Goal: Information Seeking & Learning: Learn about a topic

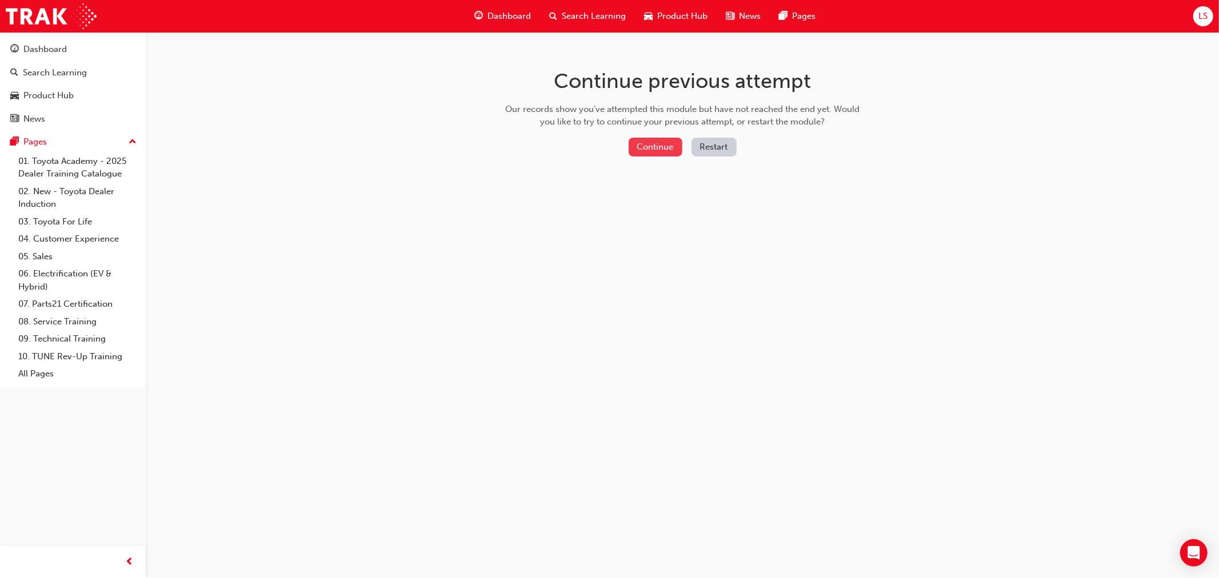
click at [669, 153] on button "Continue" at bounding box center [655, 147] width 54 height 19
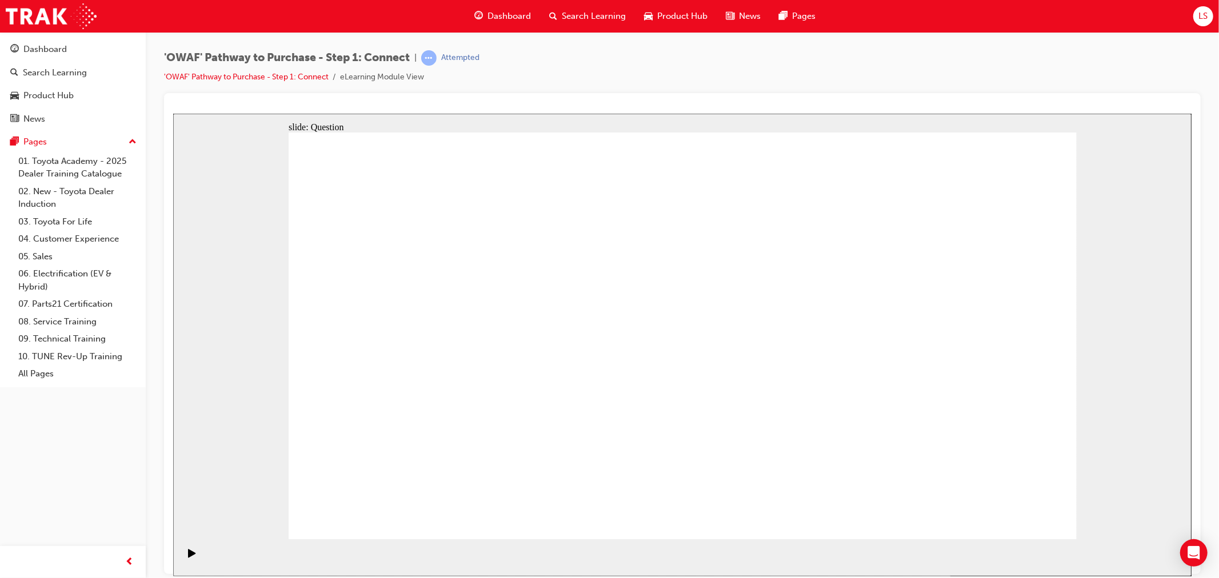
drag, startPoint x: 379, startPoint y: 354, endPoint x: 834, endPoint y: 404, distance: 457.5
drag, startPoint x: 654, startPoint y: 363, endPoint x: 964, endPoint y: 447, distance: 320.7
drag, startPoint x: 567, startPoint y: 360, endPoint x: 978, endPoint y: 336, distance: 411.5
drag, startPoint x: 477, startPoint y: 359, endPoint x: 870, endPoint y: 309, distance: 396.2
drag, startPoint x: 591, startPoint y: 447, endPoint x: 904, endPoint y: 167, distance: 420.3
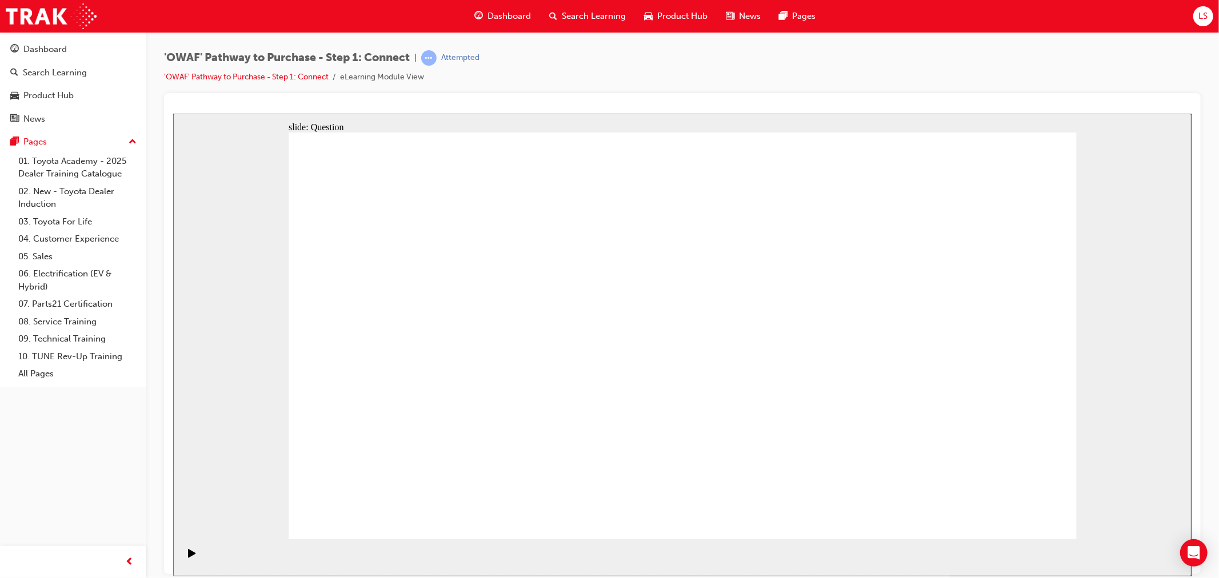
drag, startPoint x: 838, startPoint y: 427, endPoint x: 775, endPoint y: 361, distance: 90.9
drag, startPoint x: 396, startPoint y: 455, endPoint x: 755, endPoint y: 252, distance: 412.6
drag, startPoint x: 960, startPoint y: 440, endPoint x: 859, endPoint y: 446, distance: 101.3
drag, startPoint x: 1044, startPoint y: 343, endPoint x: 979, endPoint y: 349, distance: 65.4
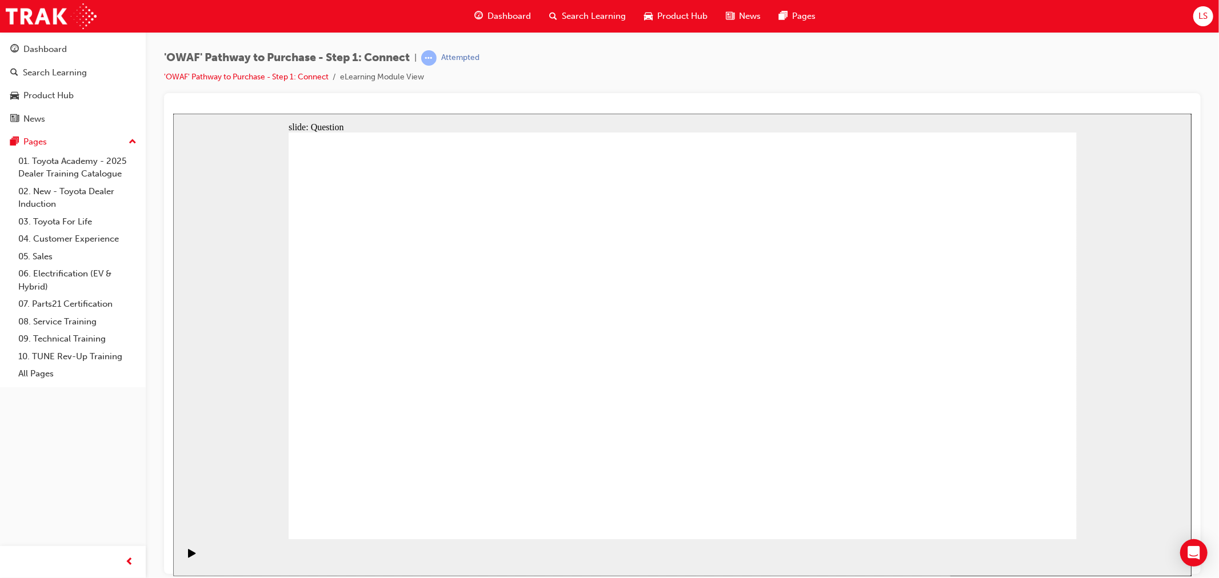
drag, startPoint x: 1014, startPoint y: 244, endPoint x: 943, endPoint y: 357, distance: 133.5
drag, startPoint x: 876, startPoint y: 166, endPoint x: 881, endPoint y: 173, distance: 9.0
drag, startPoint x: 891, startPoint y: 186, endPoint x: 952, endPoint y: 241, distance: 82.9
drag, startPoint x: 518, startPoint y: 470, endPoint x: 891, endPoint y: 204, distance: 458.3
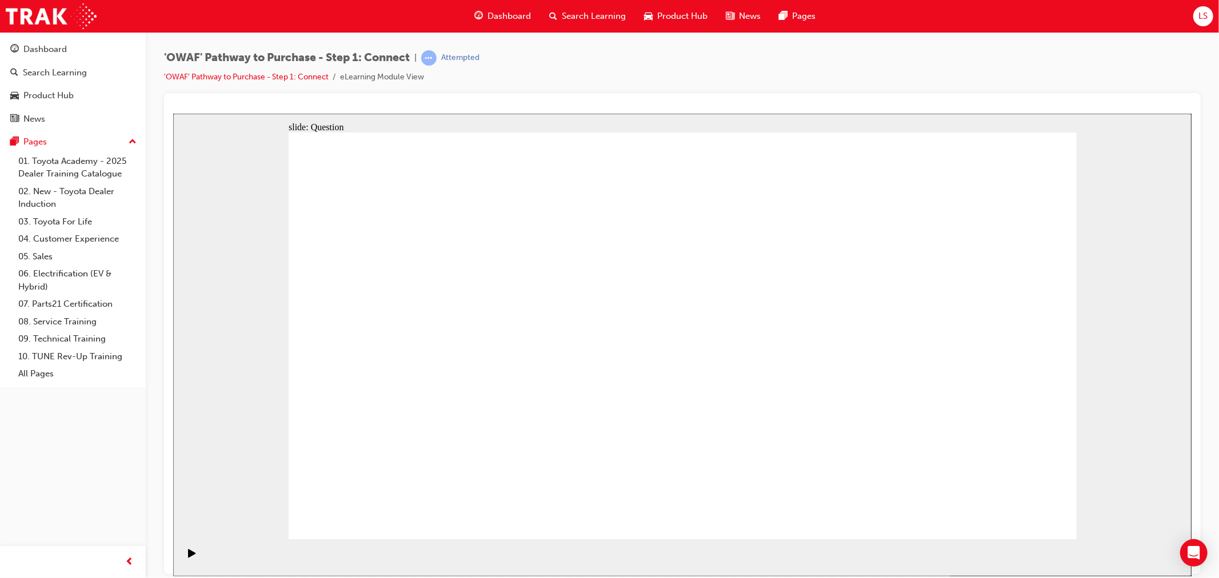
drag, startPoint x: 956, startPoint y: 361, endPoint x: 688, endPoint y: 363, distance: 267.9
drag, startPoint x: 920, startPoint y: 407, endPoint x: 415, endPoint y: 398, distance: 505.1
drag, startPoint x: 939, startPoint y: 372, endPoint x: 689, endPoint y: 359, distance: 250.6
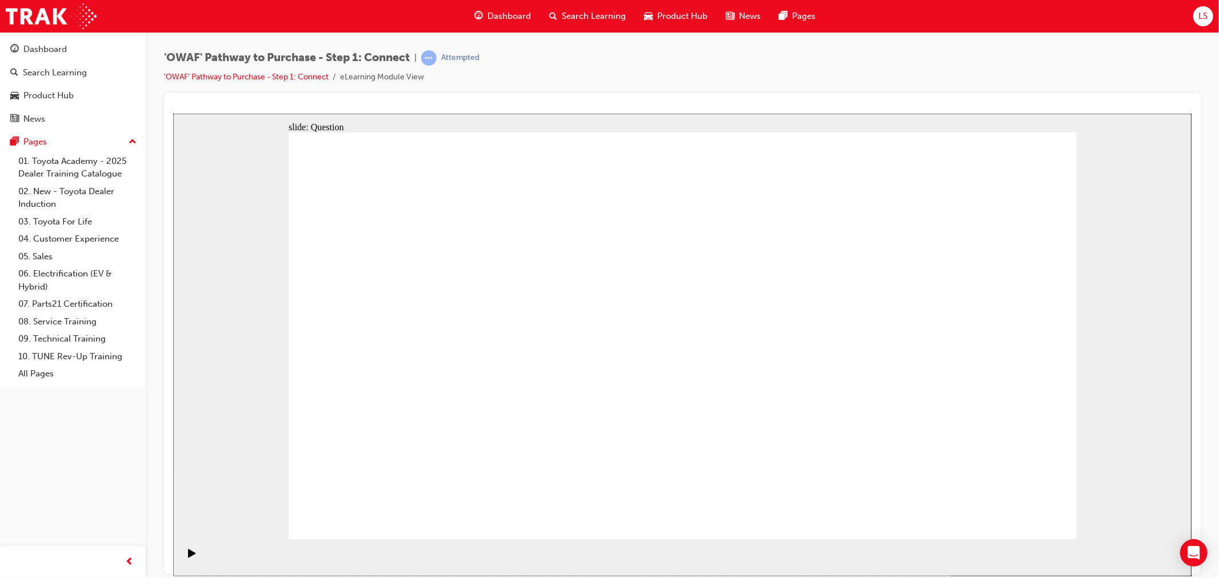
drag, startPoint x: 939, startPoint y: 406, endPoint x: 680, endPoint y: 382, distance: 259.3
drag, startPoint x: 932, startPoint y: 398, endPoint x: 666, endPoint y: 387, distance: 265.9
drag, startPoint x: 926, startPoint y: 404, endPoint x: 445, endPoint y: 391, distance: 481.2
drag, startPoint x: 949, startPoint y: 394, endPoint x: 452, endPoint y: 376, distance: 497.3
drag, startPoint x: 927, startPoint y: 398, endPoint x: 425, endPoint y: 373, distance: 502.2
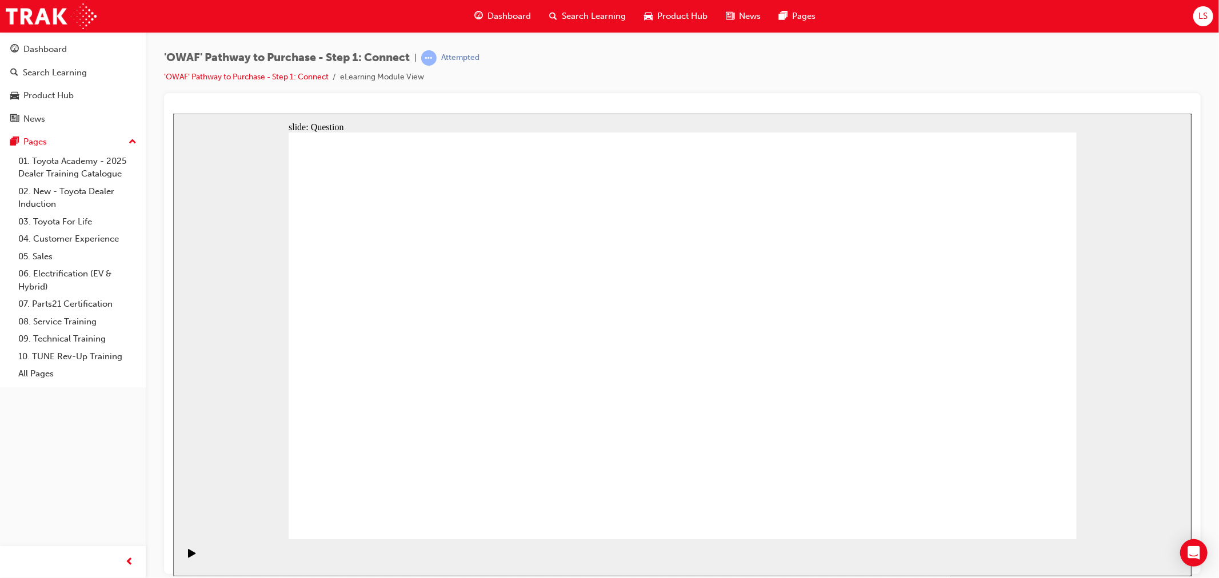
radio input "false"
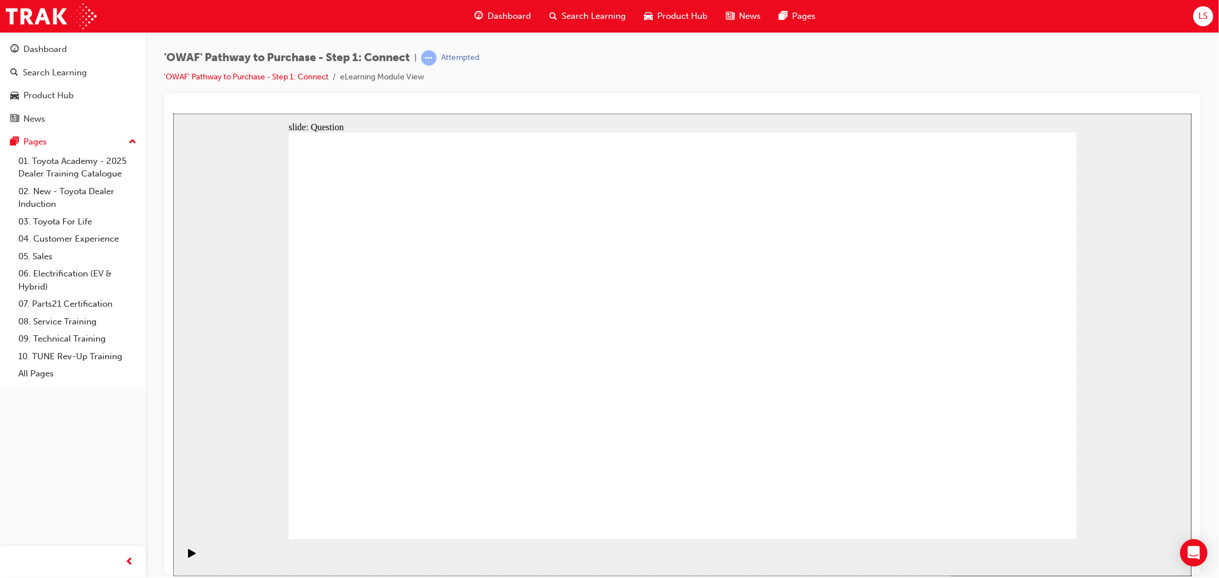
radio input "true"
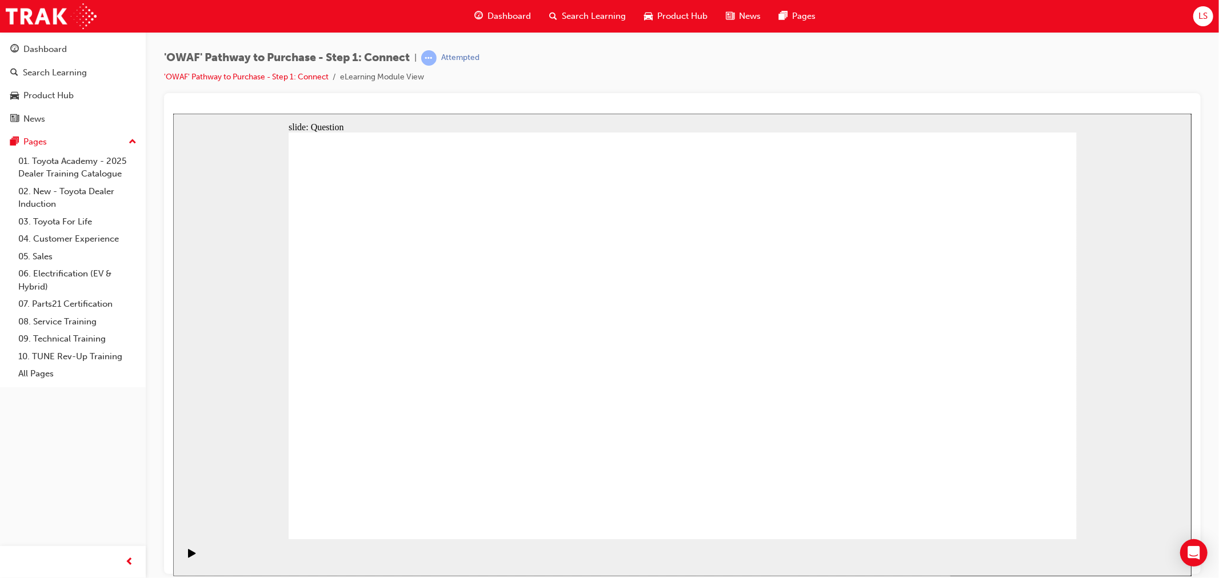
checkbox input "true"
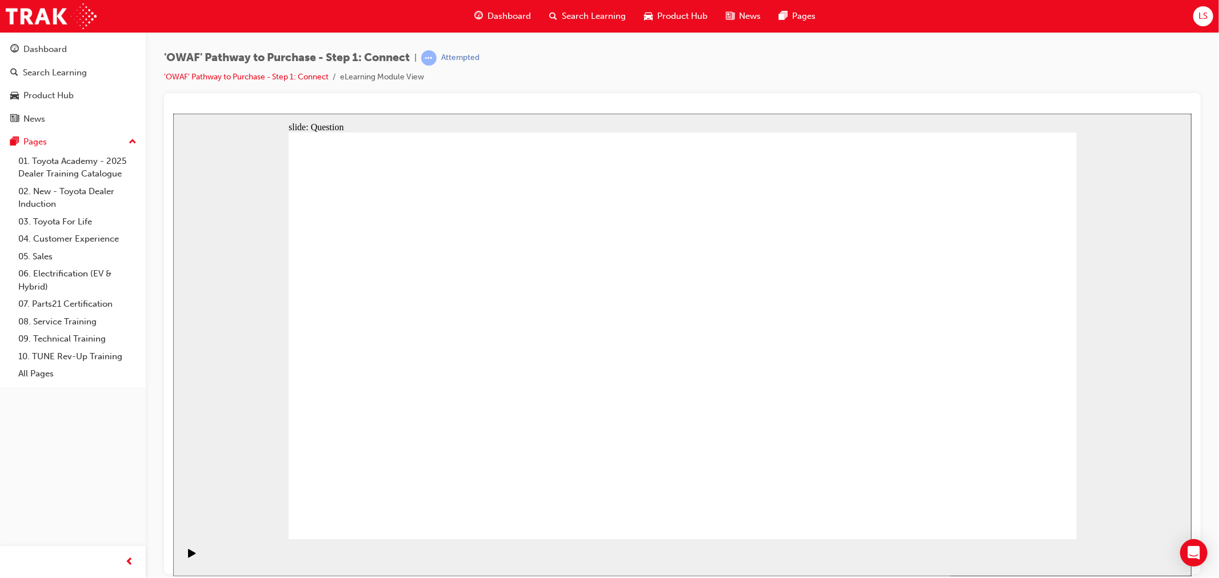
checkbox input "true"
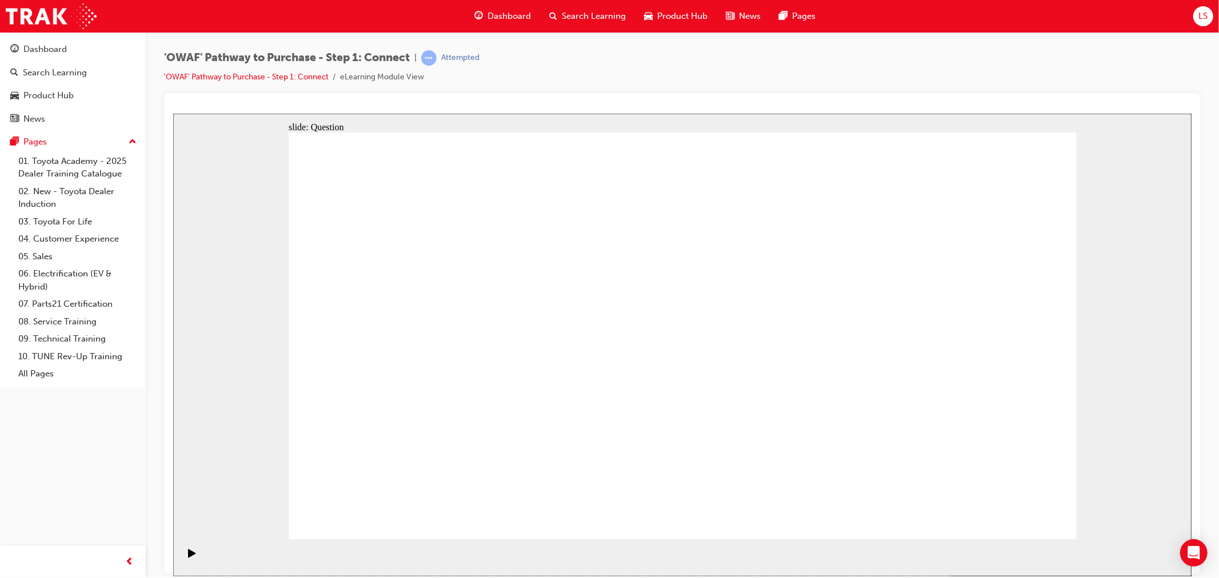
checkbox input "false"
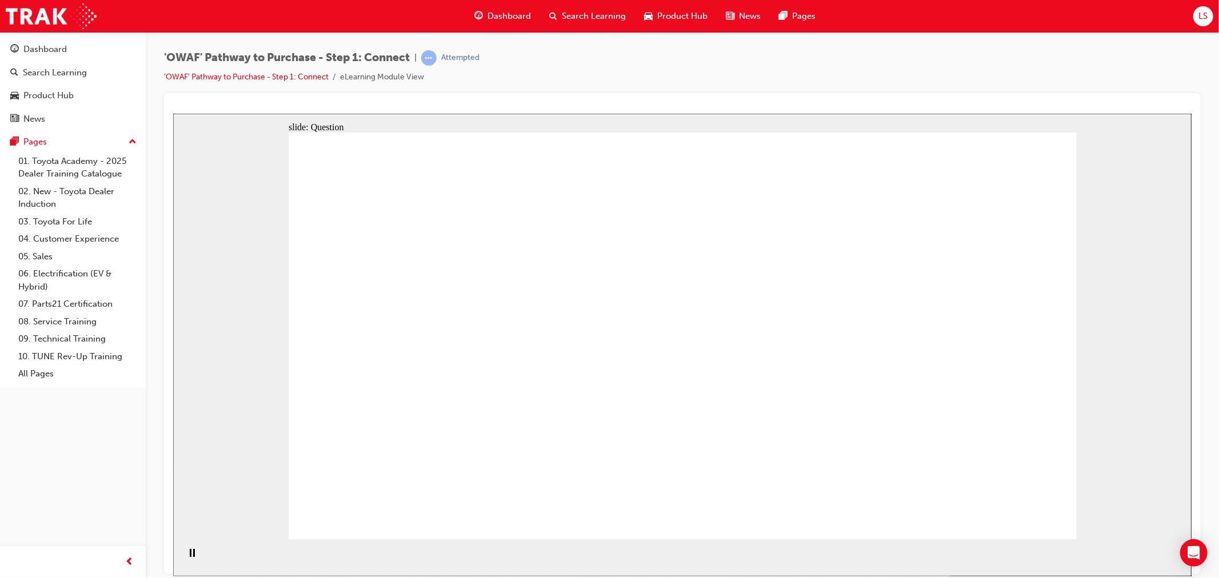
drag, startPoint x: 472, startPoint y: 467, endPoint x: 757, endPoint y: 298, distance: 331.4
drag, startPoint x: 603, startPoint y: 512, endPoint x: 896, endPoint y: 287, distance: 369.9
drag, startPoint x: 747, startPoint y: 450, endPoint x: 436, endPoint y: 318, distance: 337.8
drag, startPoint x: 894, startPoint y: 430, endPoint x: 638, endPoint y: 331, distance: 275.1
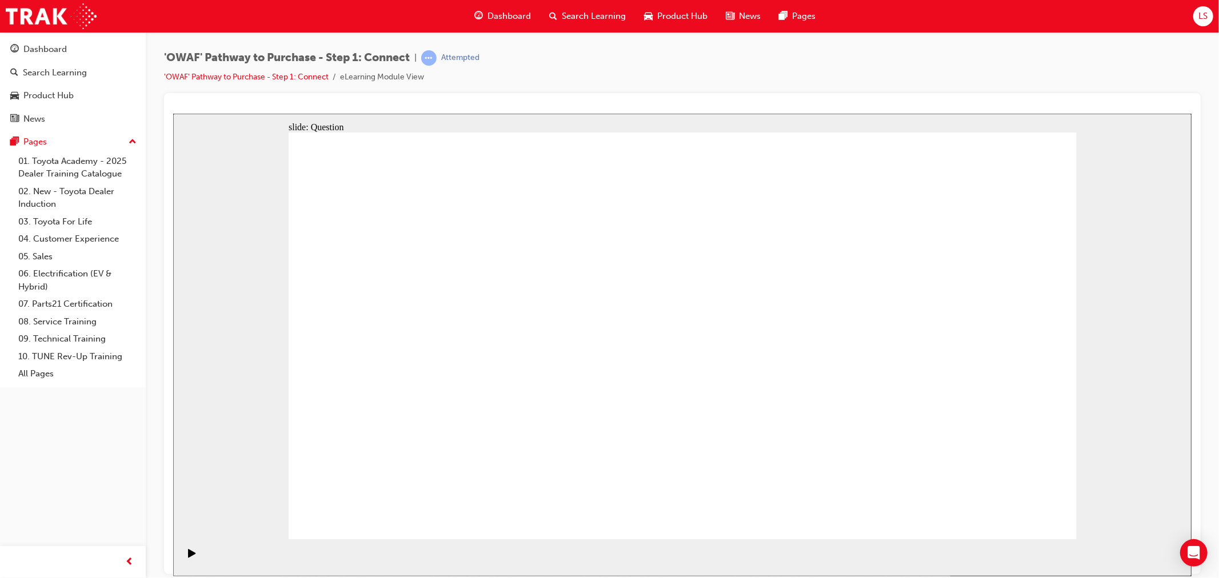
click at [574, 86] on div "'OWAF' Pathway to Purchase - Step 1: Connect | Passed 'OWAF' Pathway to Purchas…" at bounding box center [682, 71] width 1036 height 43
click at [591, 19] on span "Search Learning" at bounding box center [594, 16] width 64 height 13
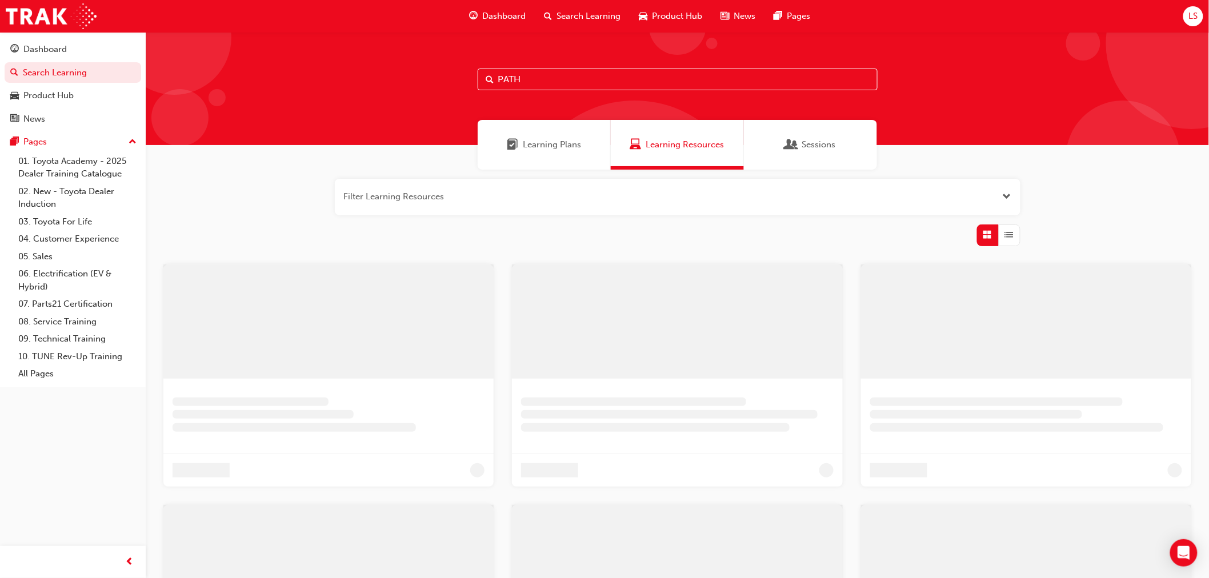
click at [495, 13] on span "Dashboard" at bounding box center [504, 16] width 43 height 13
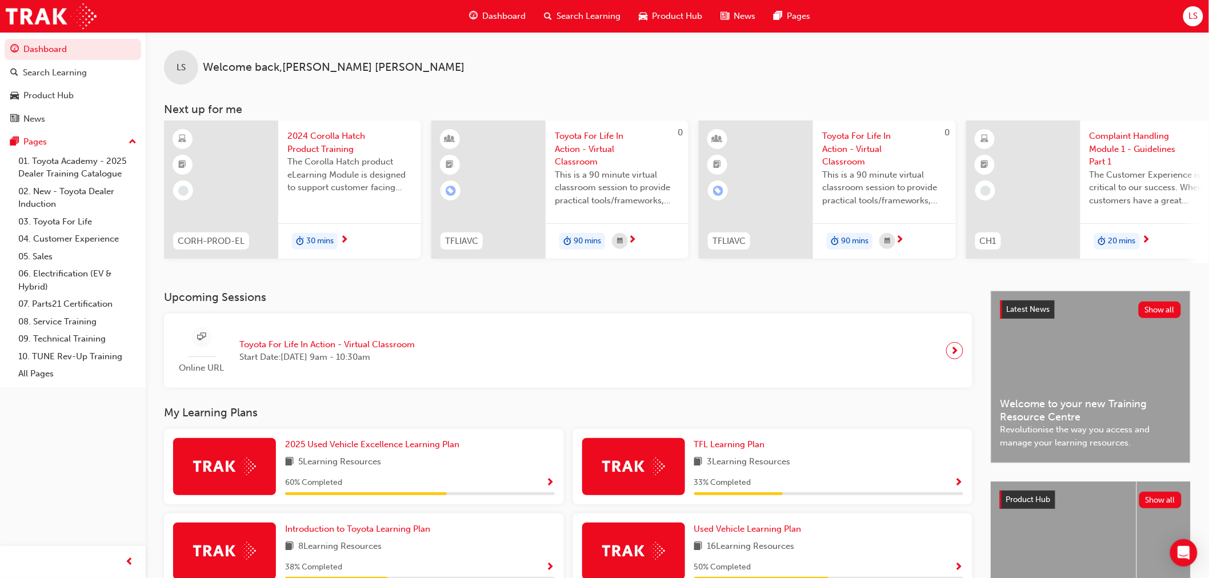
click at [503, 22] on span "Dashboard" at bounding box center [504, 16] width 43 height 13
click at [567, 24] on div "Search Learning" at bounding box center [582, 16] width 95 height 23
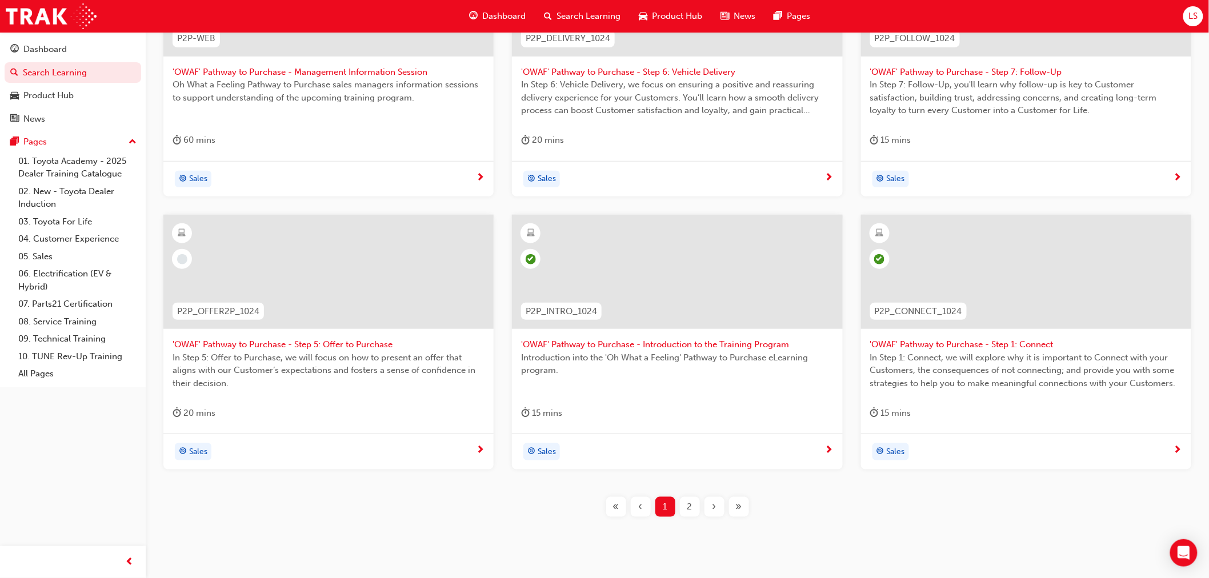
scroll to position [353, 0]
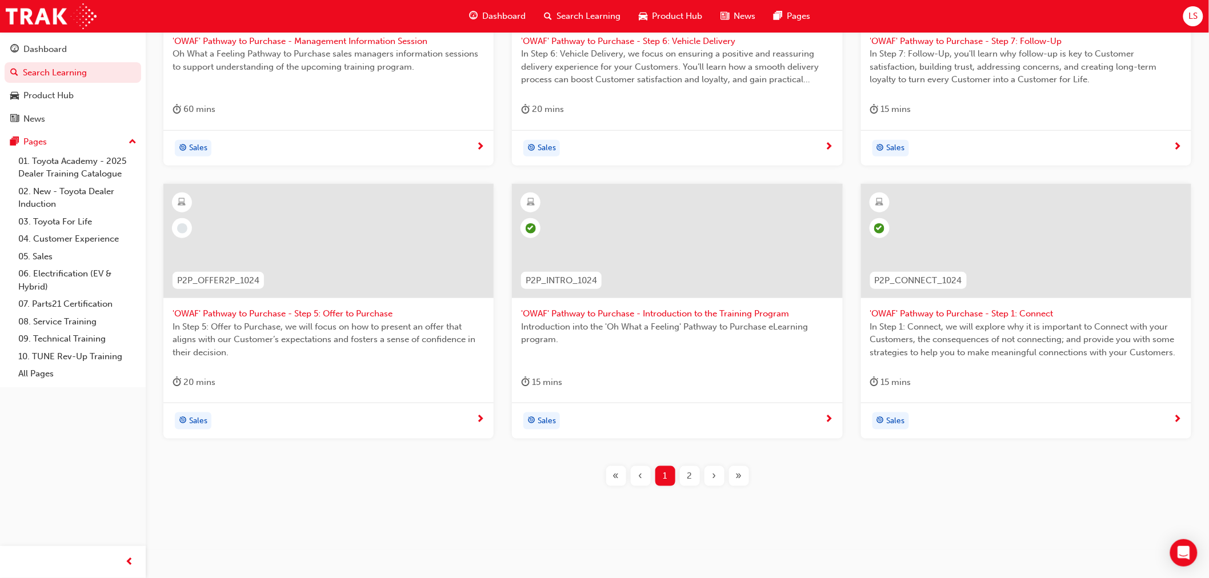
click at [694, 483] on div "2" at bounding box center [690, 476] width 20 height 20
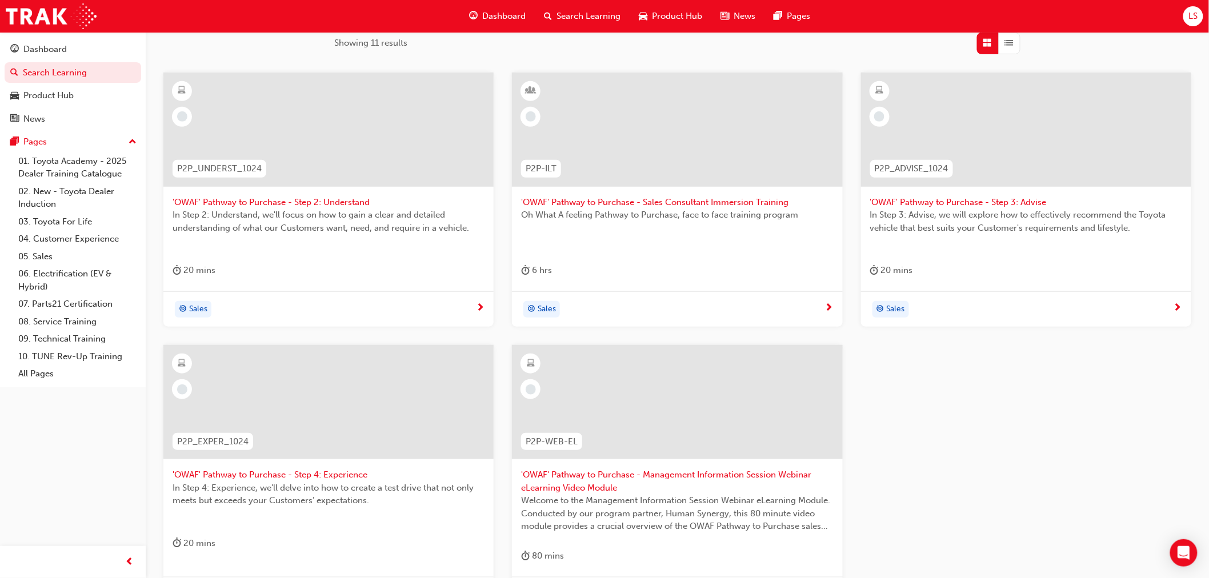
scroll to position [163, 0]
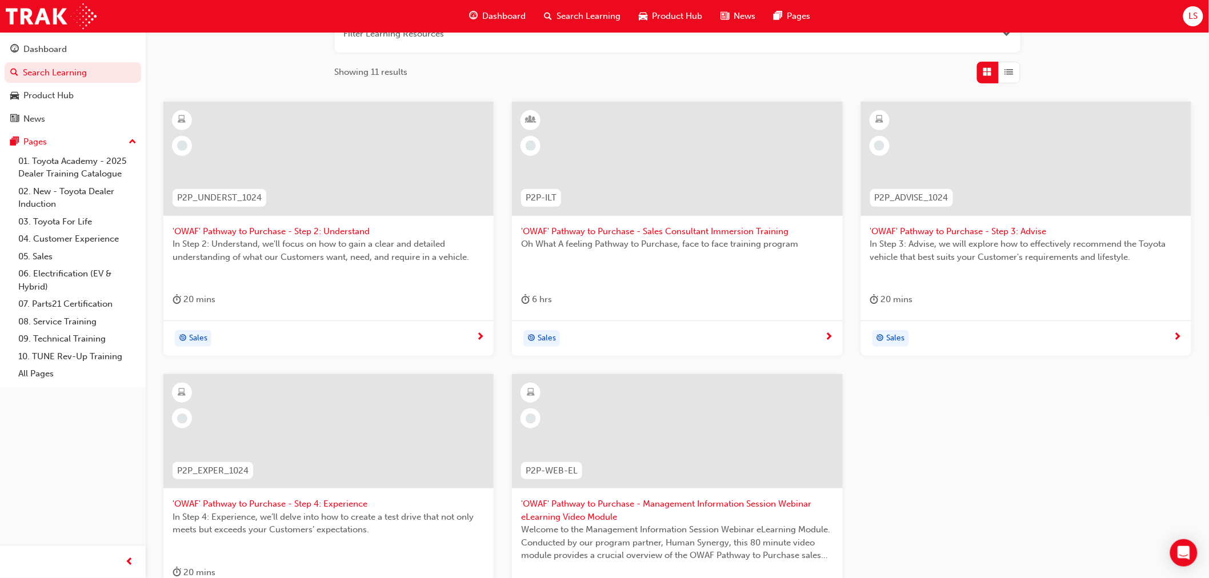
click at [385, 187] on div at bounding box center [328, 159] width 330 height 114
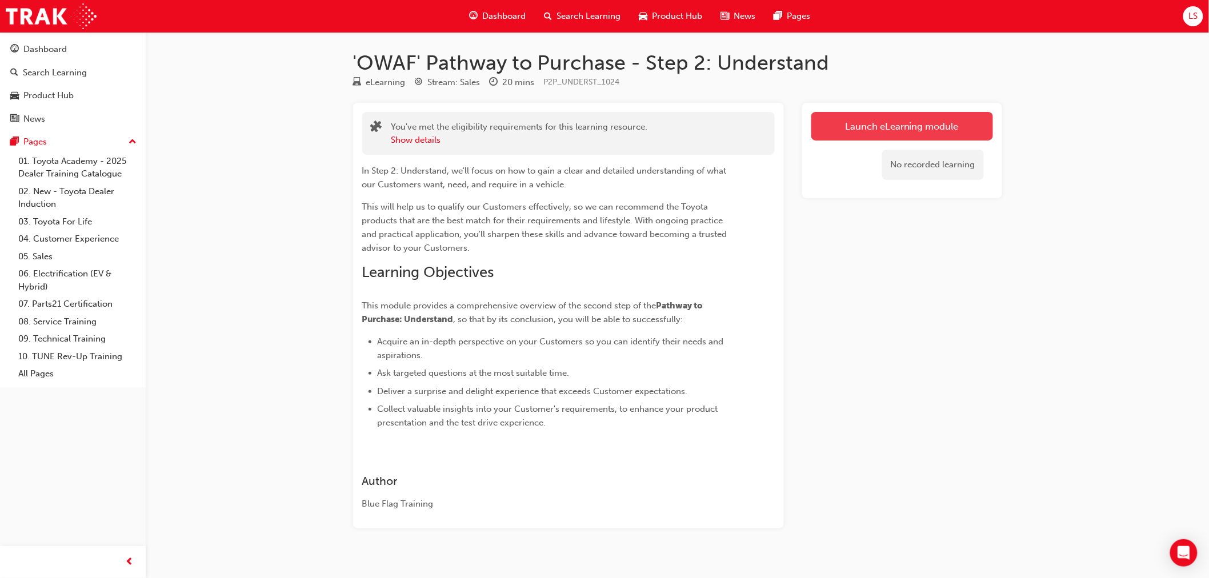
click at [873, 134] on link "Launch eLearning module" at bounding box center [902, 126] width 182 height 29
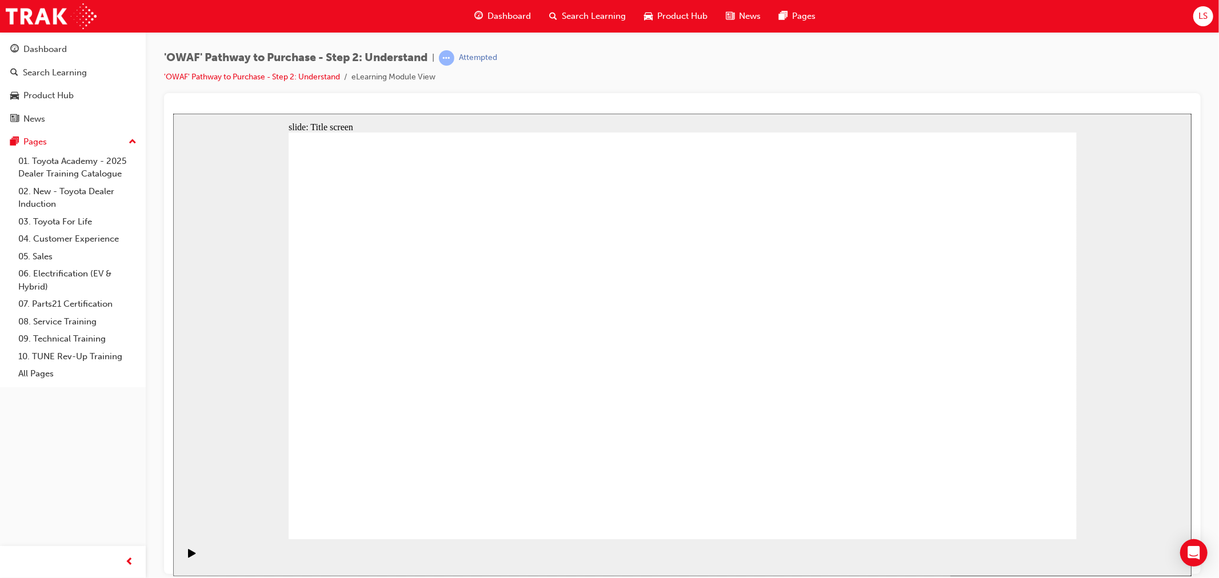
click at [184, 554] on div "Pause (Ctrl+Alt+P)" at bounding box center [191, 557] width 19 height 19
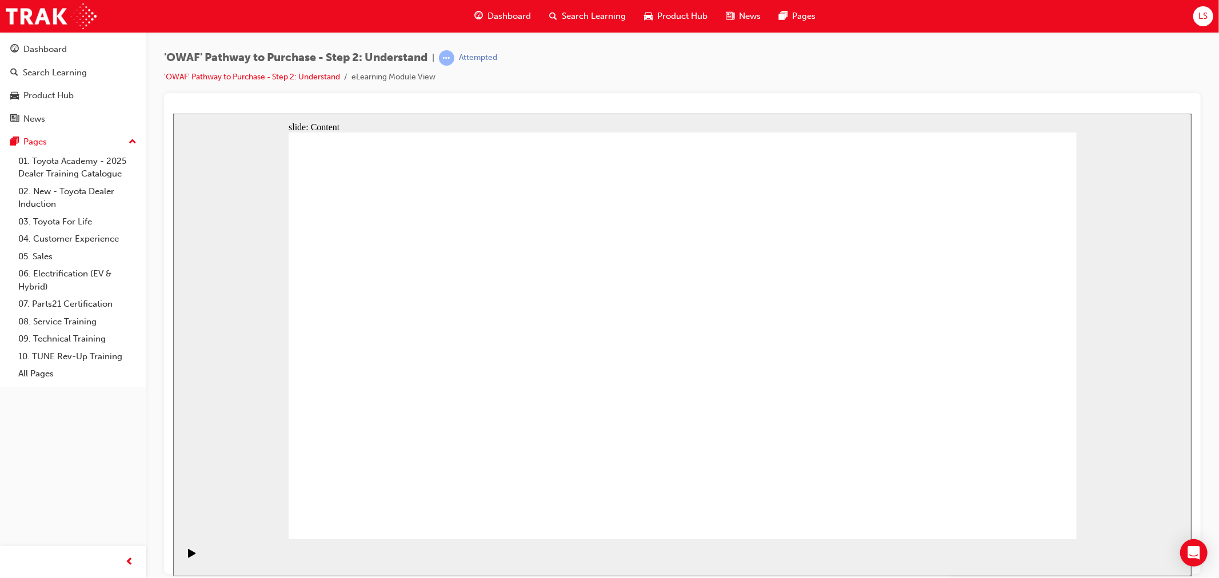
click at [191, 554] on icon "Play (Ctrl+Alt+P)" at bounding box center [191, 552] width 8 height 9
